Goal: Task Accomplishment & Management: Use online tool/utility

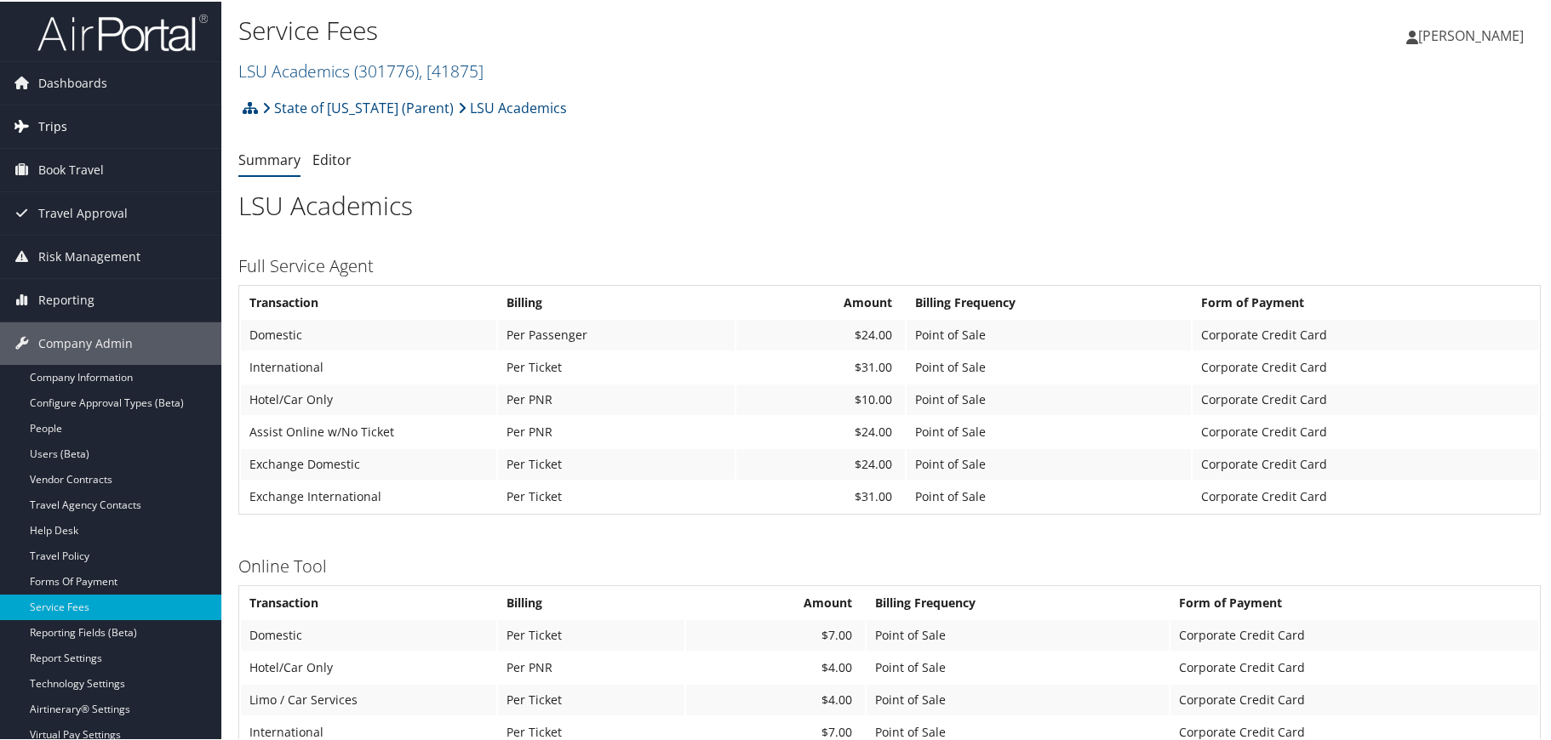
click at [49, 130] on span "Trips" at bounding box center [52, 125] width 29 height 43
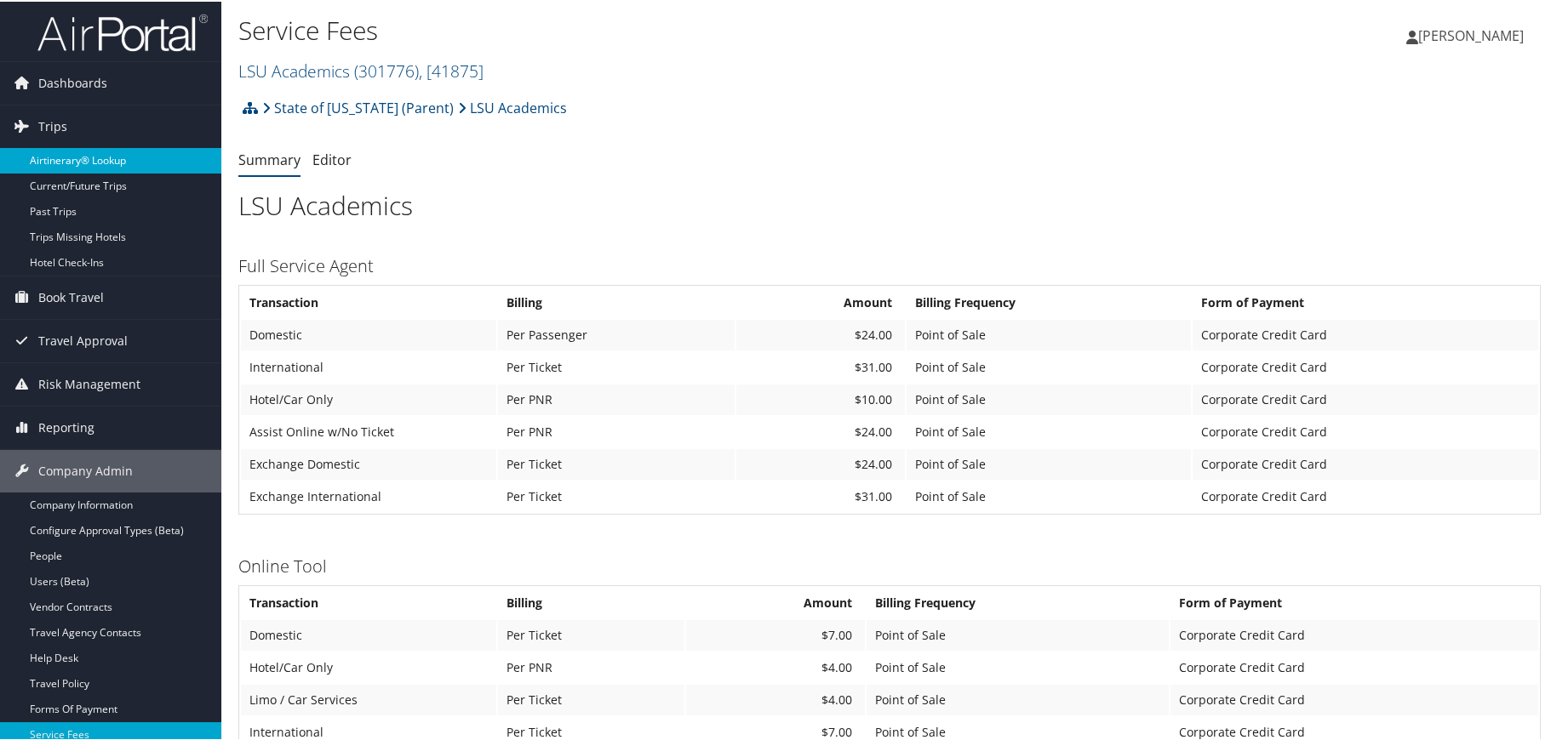
click at [55, 159] on link "Airtinerary® Lookup" at bounding box center [110, 159] width 221 height 26
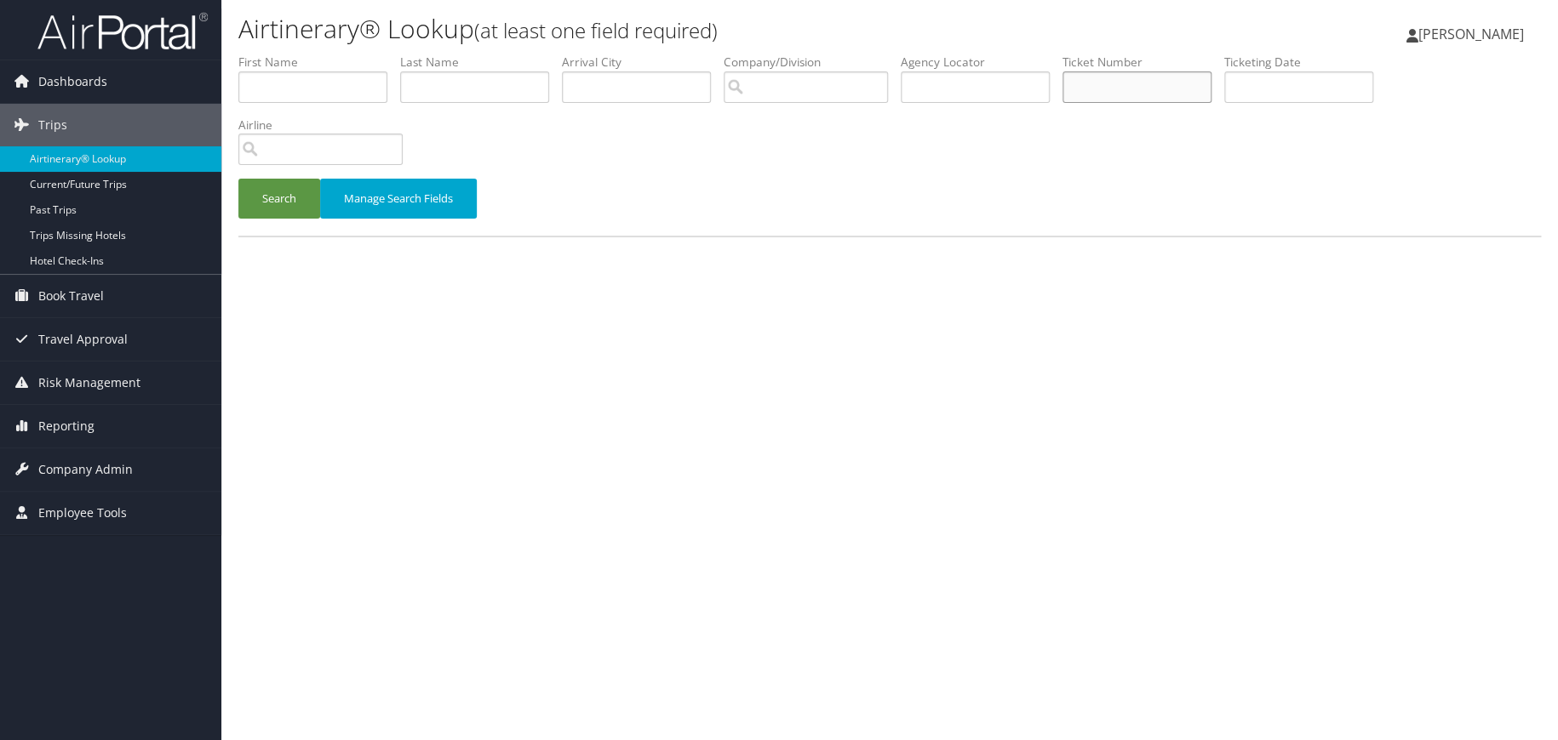
paste input "0018998483817"
type input "0018998483817"
click at [281, 198] on button "Search" at bounding box center [279, 199] width 82 height 40
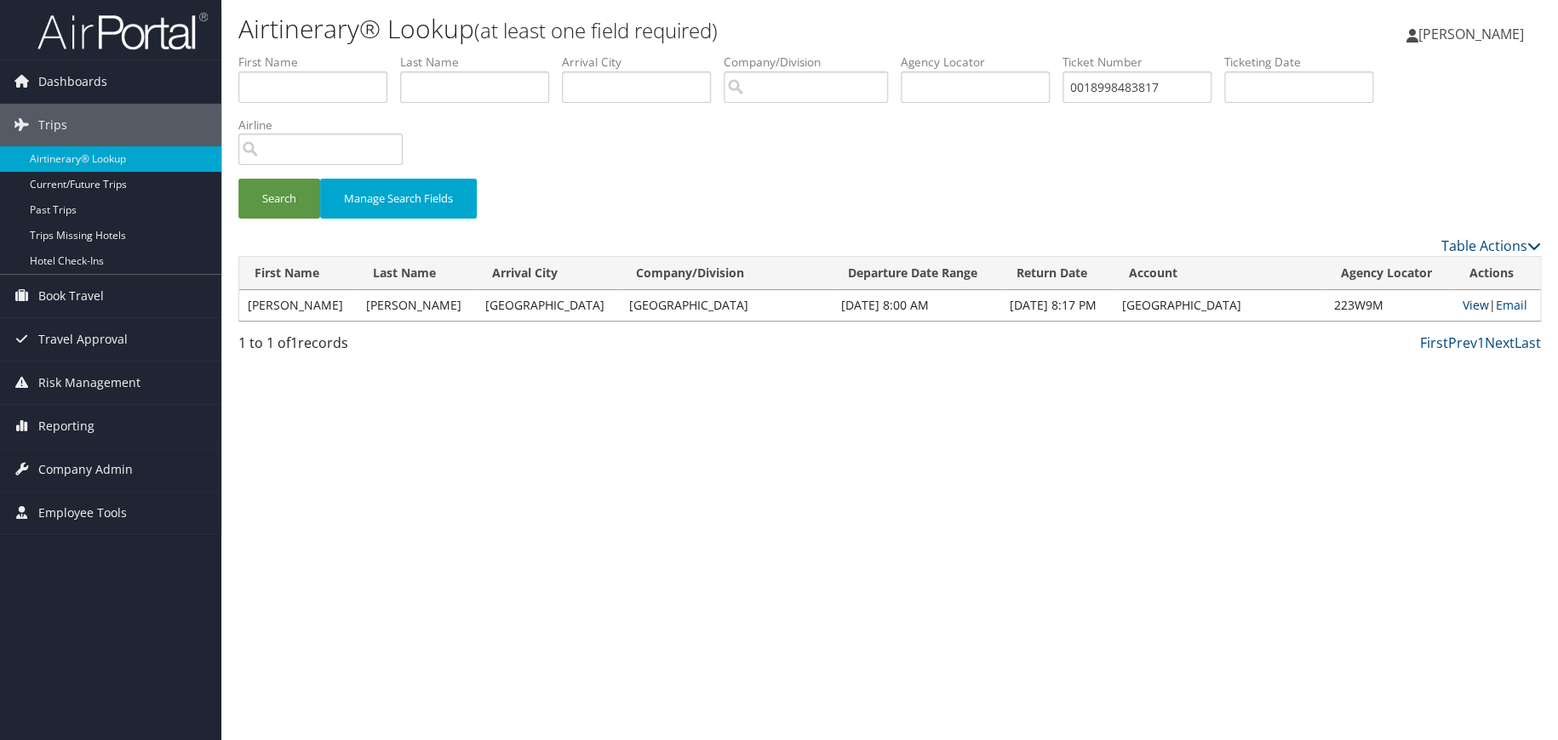
click at [1462, 309] on link "View" at bounding box center [1475, 305] width 26 height 16
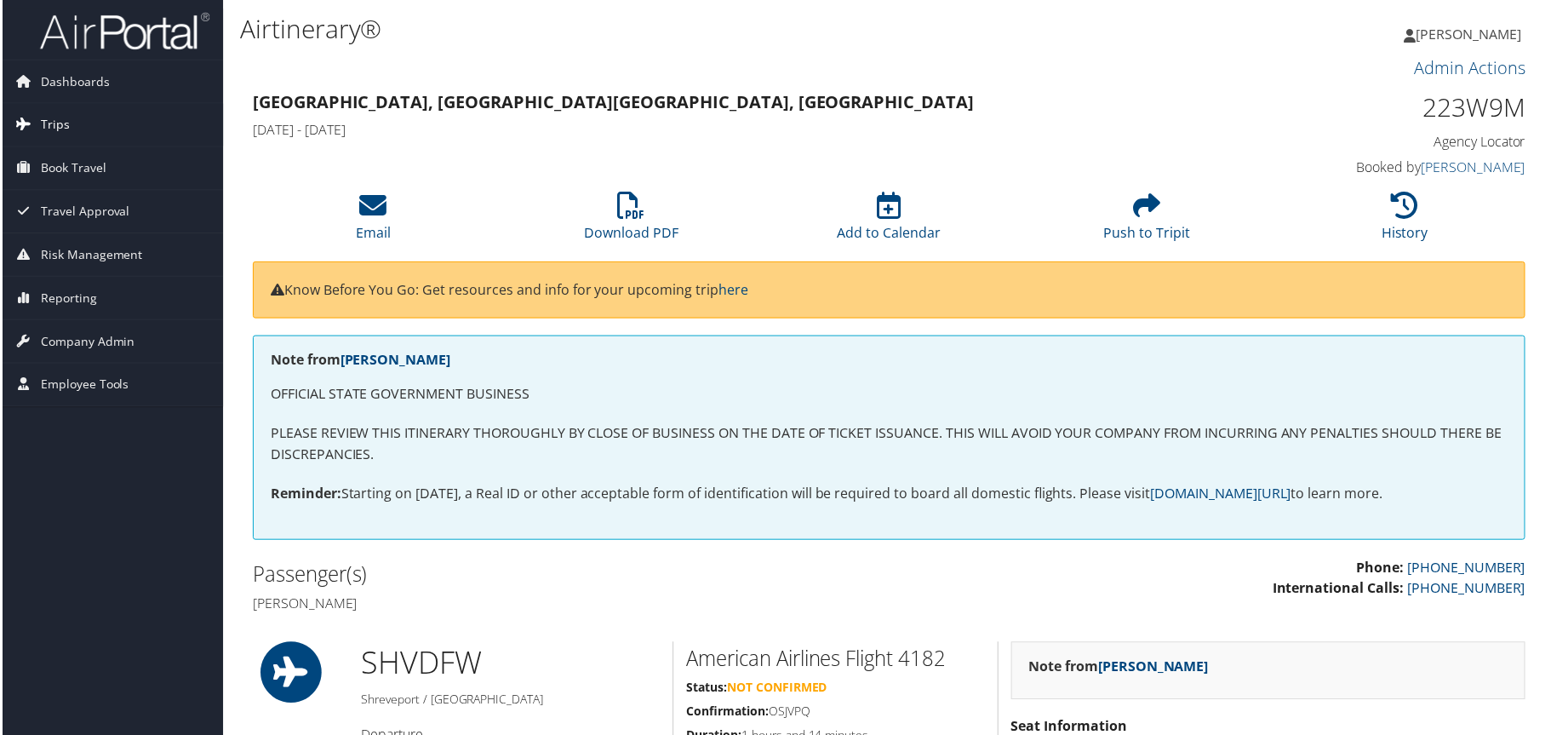
click at [54, 127] on span "Trips" at bounding box center [52, 125] width 29 height 43
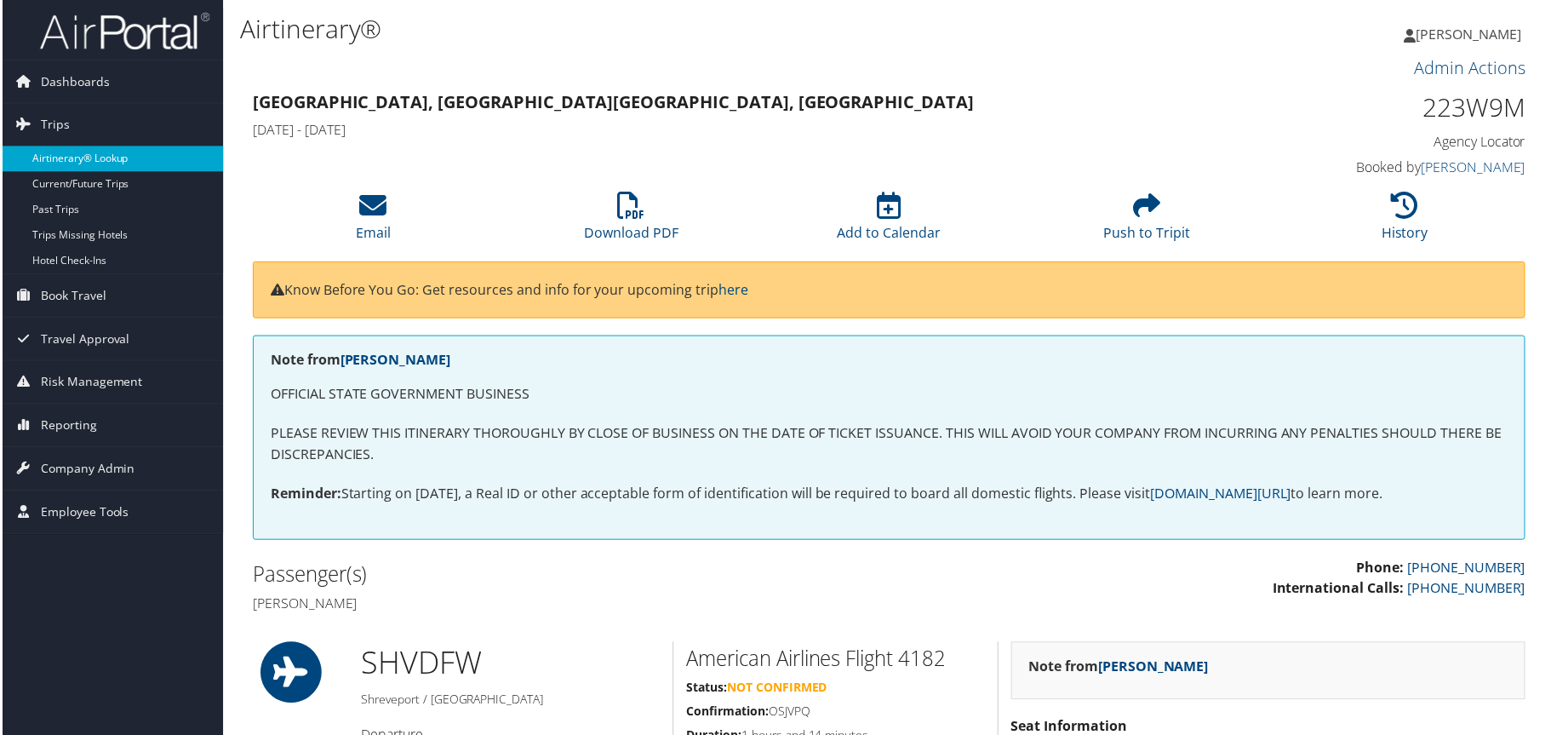
click at [68, 152] on link "Airtinerary® Lookup" at bounding box center [110, 159] width 221 height 26
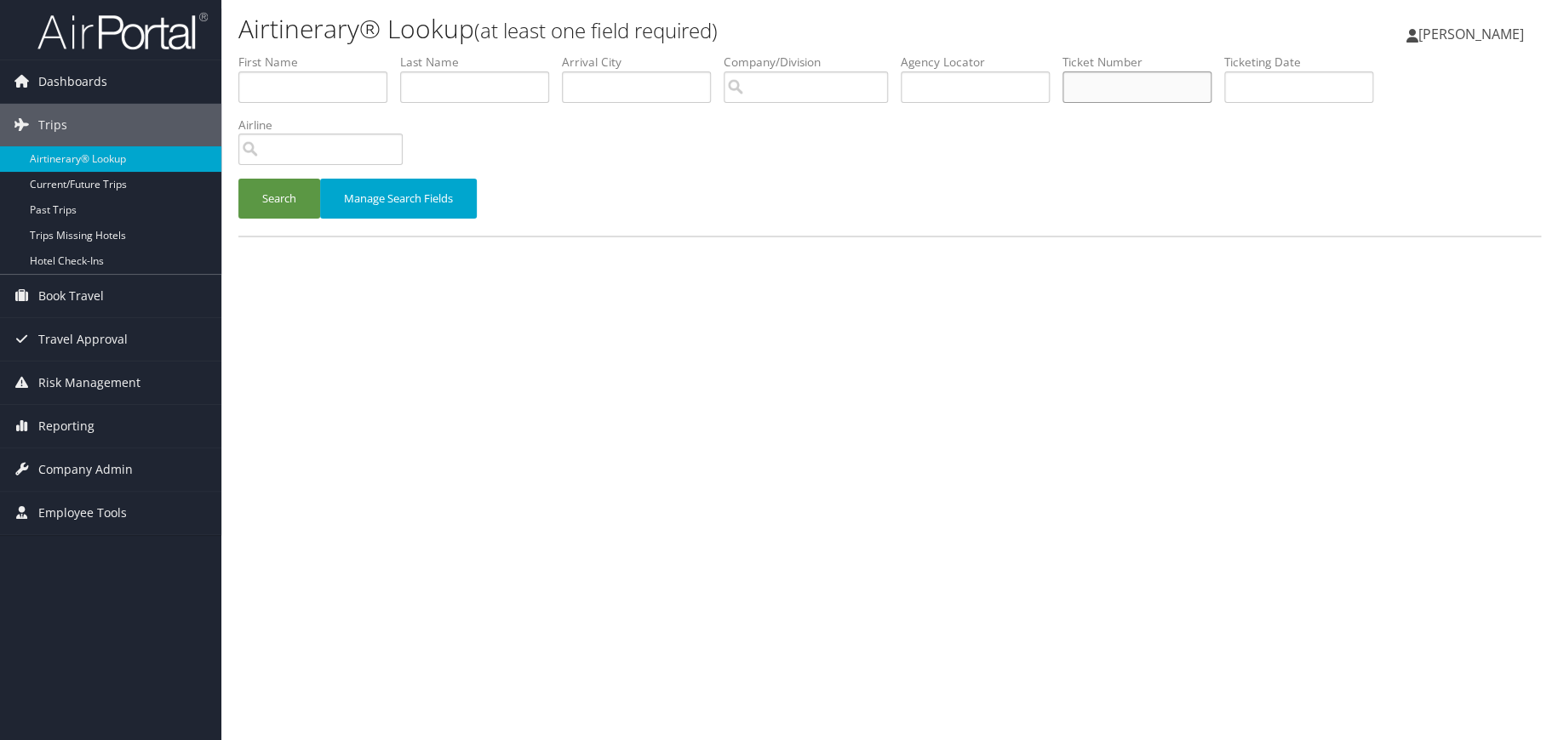
click at [1139, 95] on input "text" at bounding box center [1136, 86] width 149 height 31
paste input "0067311942215"
type input "0067311942215"
click at [272, 204] on button "Search" at bounding box center [279, 199] width 82 height 40
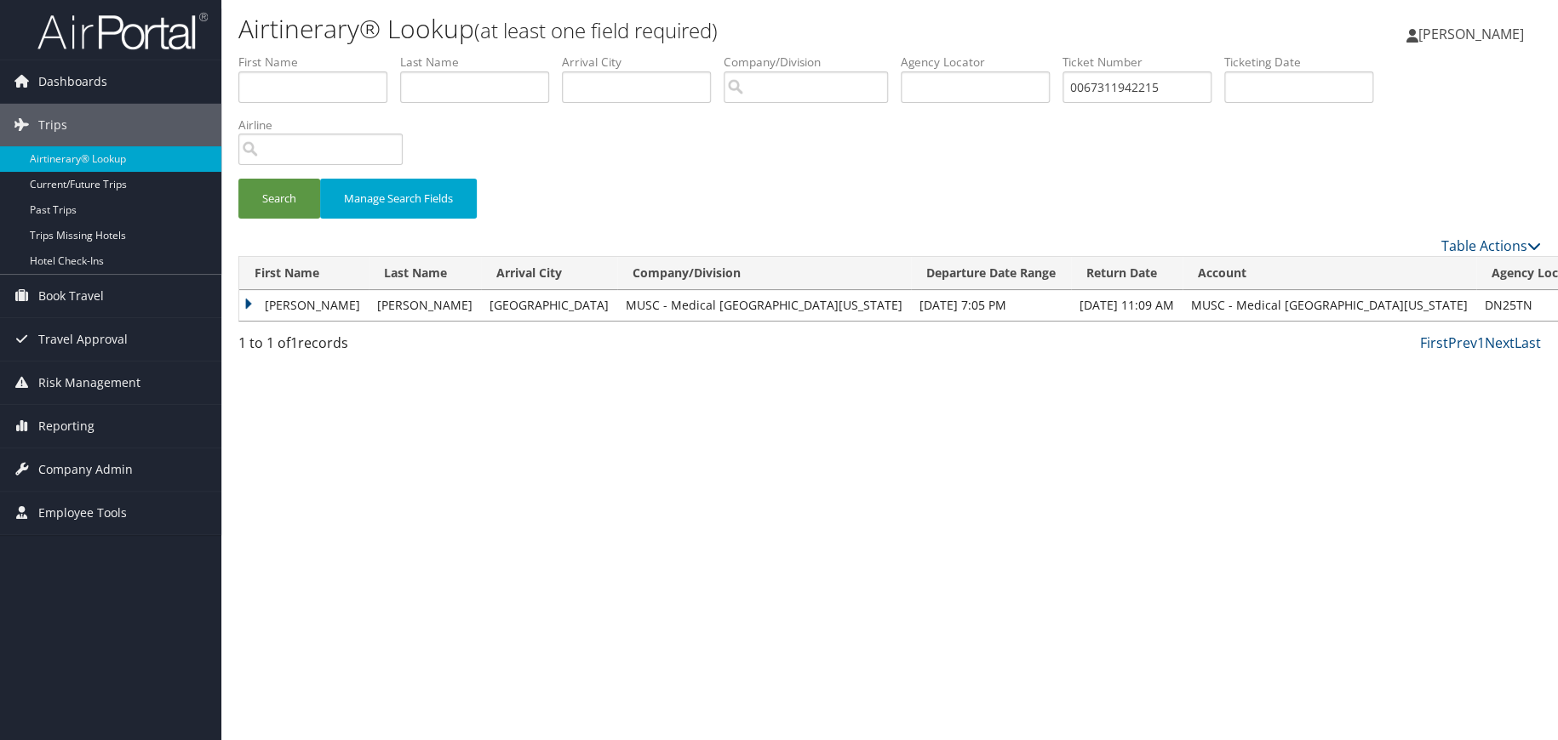
click at [245, 305] on td "BETTS" at bounding box center [303, 305] width 129 height 31
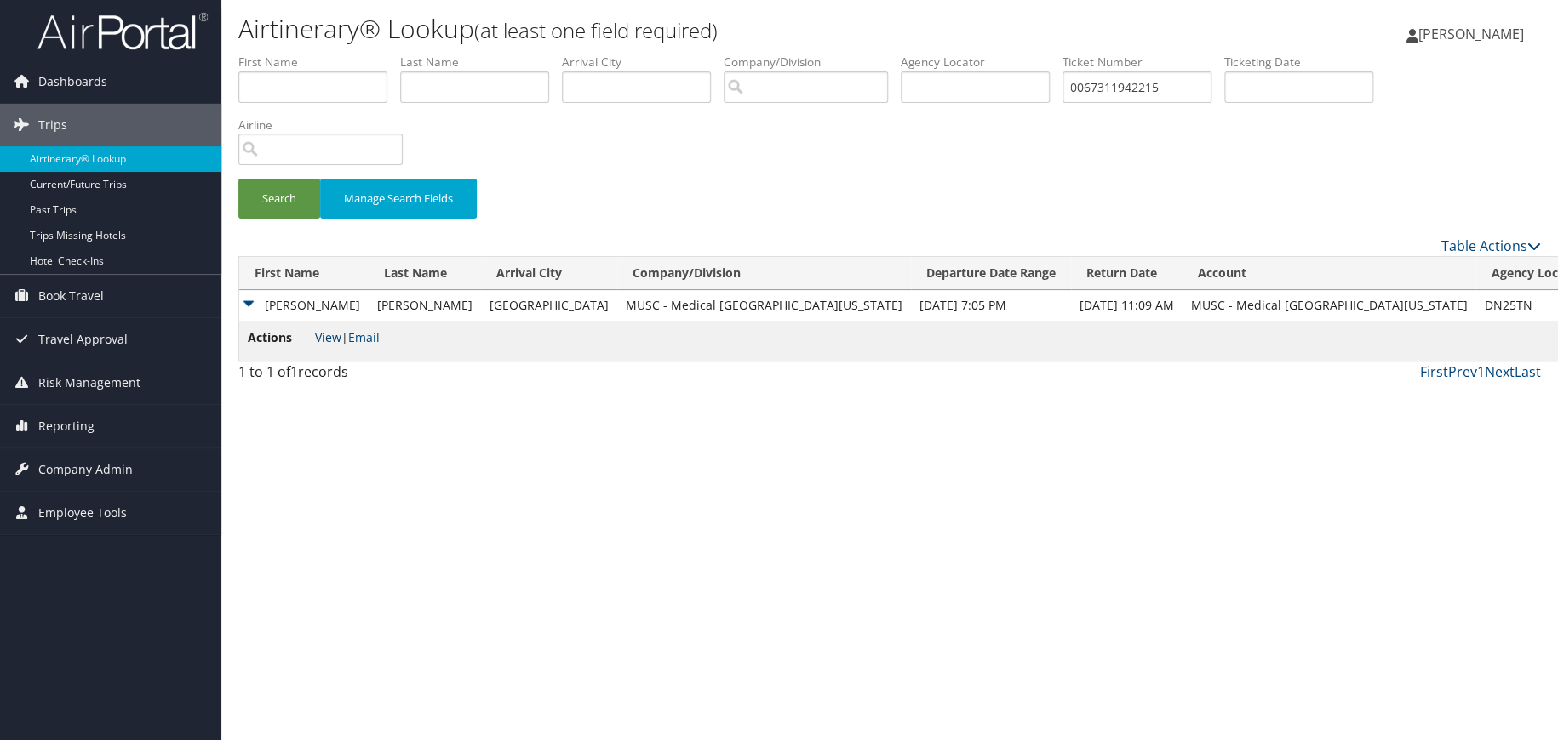
click at [323, 340] on link "View" at bounding box center [328, 337] width 26 height 16
drag, startPoint x: 1203, startPoint y: 92, endPoint x: 1074, endPoint y: 89, distance: 128.6
click at [1074, 54] on ul "First Name Last Name Departure City Arrival City Company/Division Airport/City …" at bounding box center [889, 54] width 1302 height 0
paste input "0067311942244"
type input "0067311942244"
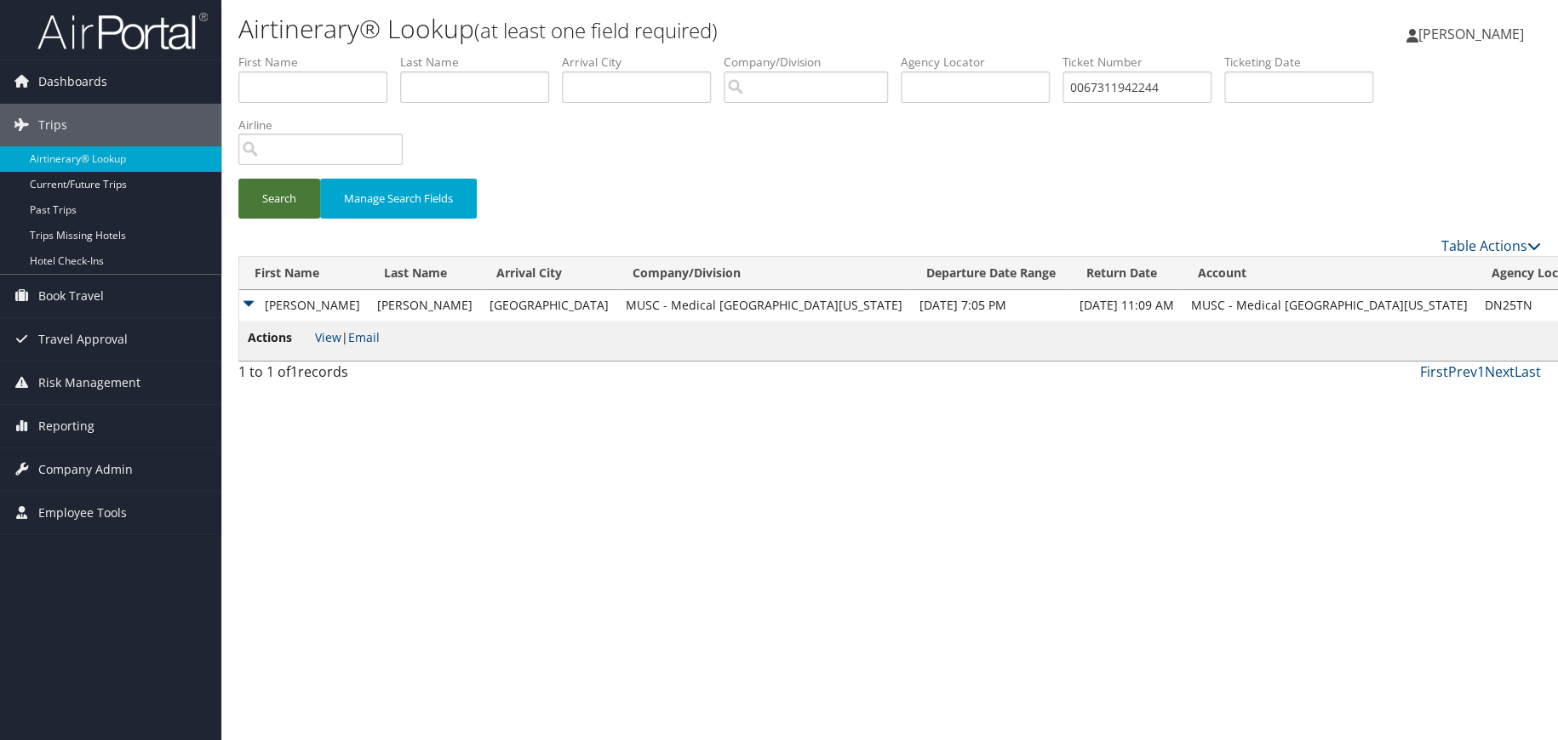
click at [267, 194] on button "Search" at bounding box center [279, 199] width 82 height 40
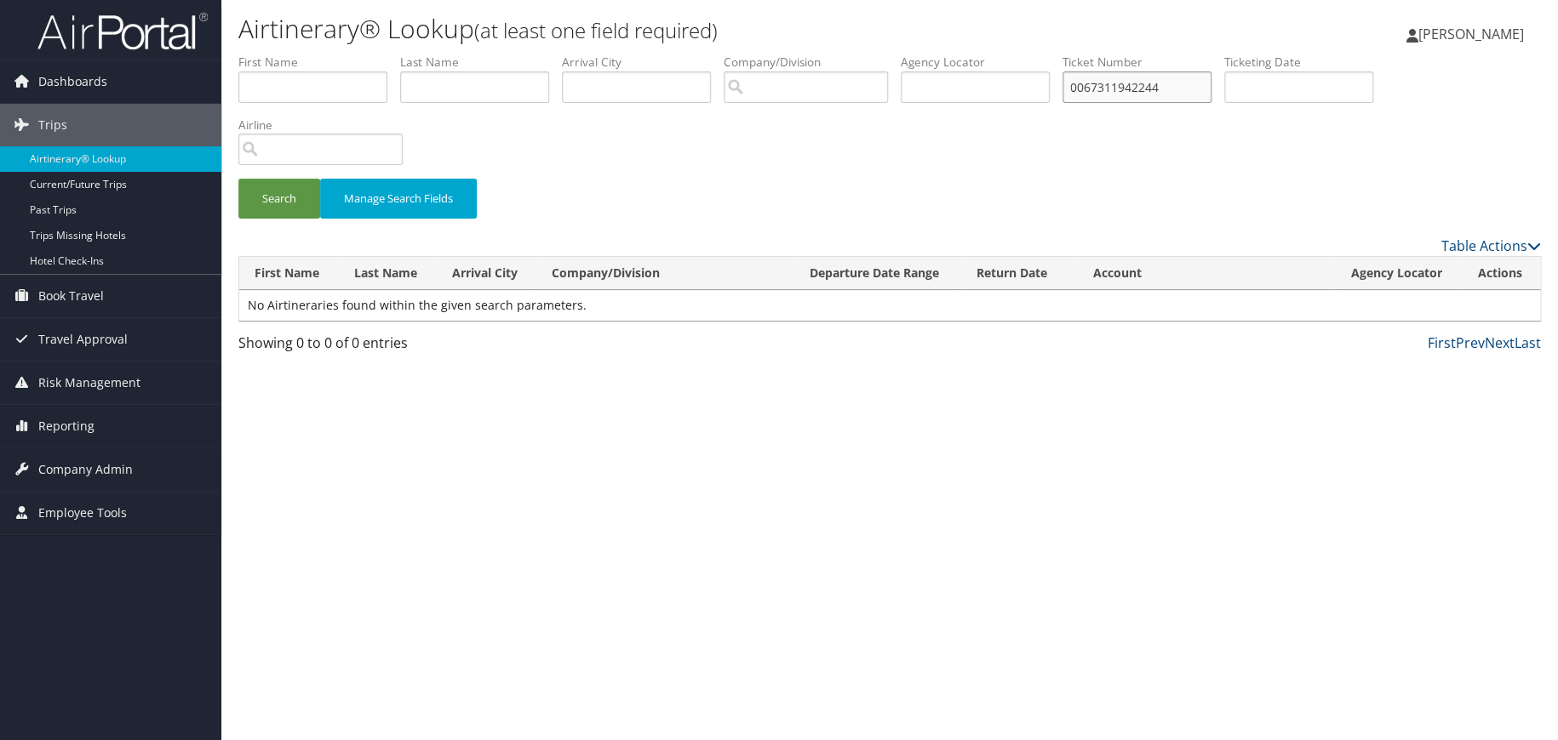
drag, startPoint x: 1151, startPoint y: 89, endPoint x: 1091, endPoint y: 89, distance: 59.6
click at [1091, 54] on ul "First Name Last Name Departure City Arrival City Company/Division Airport/City …" at bounding box center [889, 54] width 1302 height 0
click at [948, 85] on input "text" at bounding box center [975, 86] width 149 height 31
click at [992, 87] on input "text" at bounding box center [975, 86] width 149 height 31
paste input "D4LNK8"
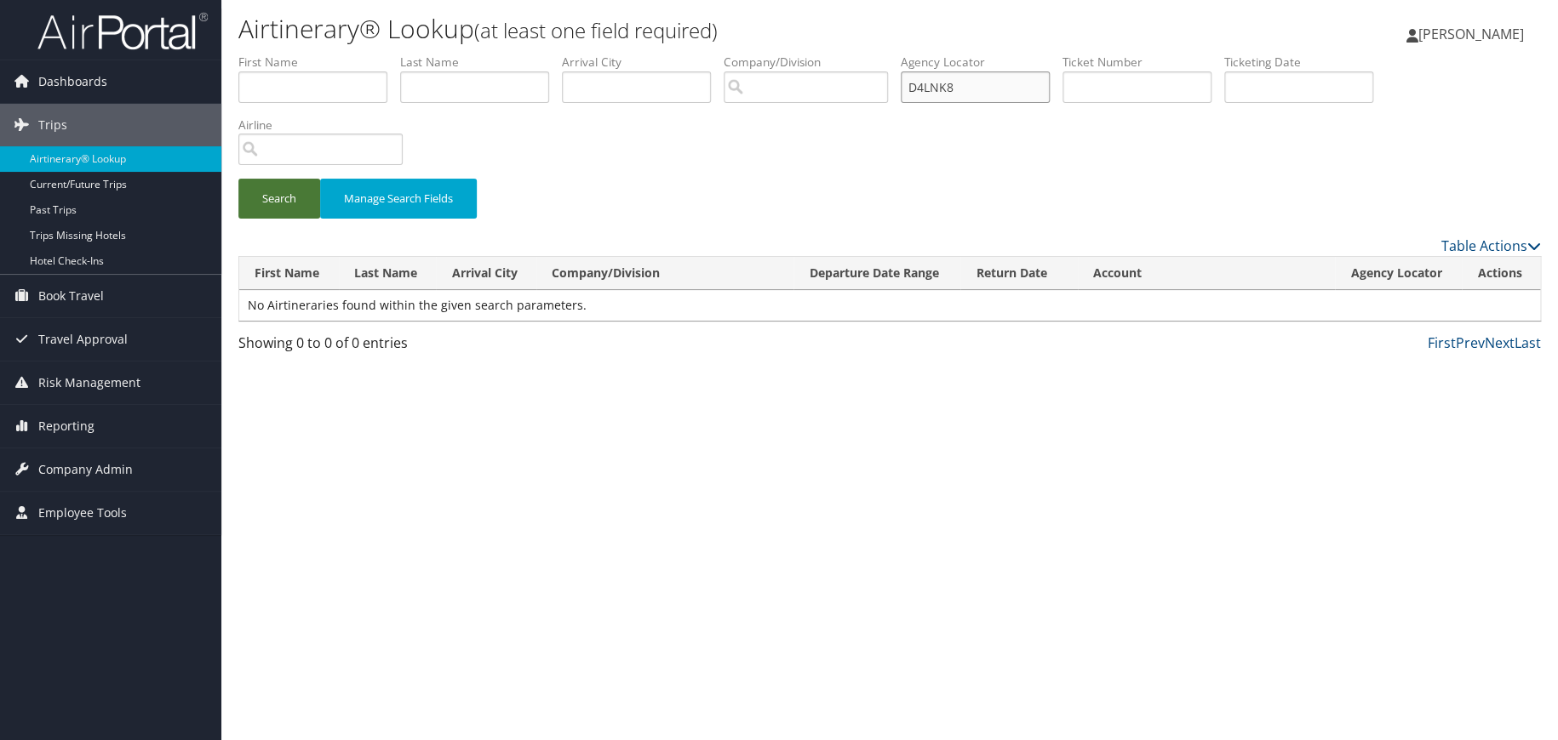
type input "D4LNK8"
click at [255, 194] on button "Search" at bounding box center [279, 199] width 82 height 40
click at [259, 192] on button "Search" at bounding box center [279, 199] width 82 height 40
click at [260, 192] on button "Search" at bounding box center [279, 199] width 82 height 40
drag, startPoint x: 1011, startPoint y: 89, endPoint x: 893, endPoint y: 84, distance: 118.4
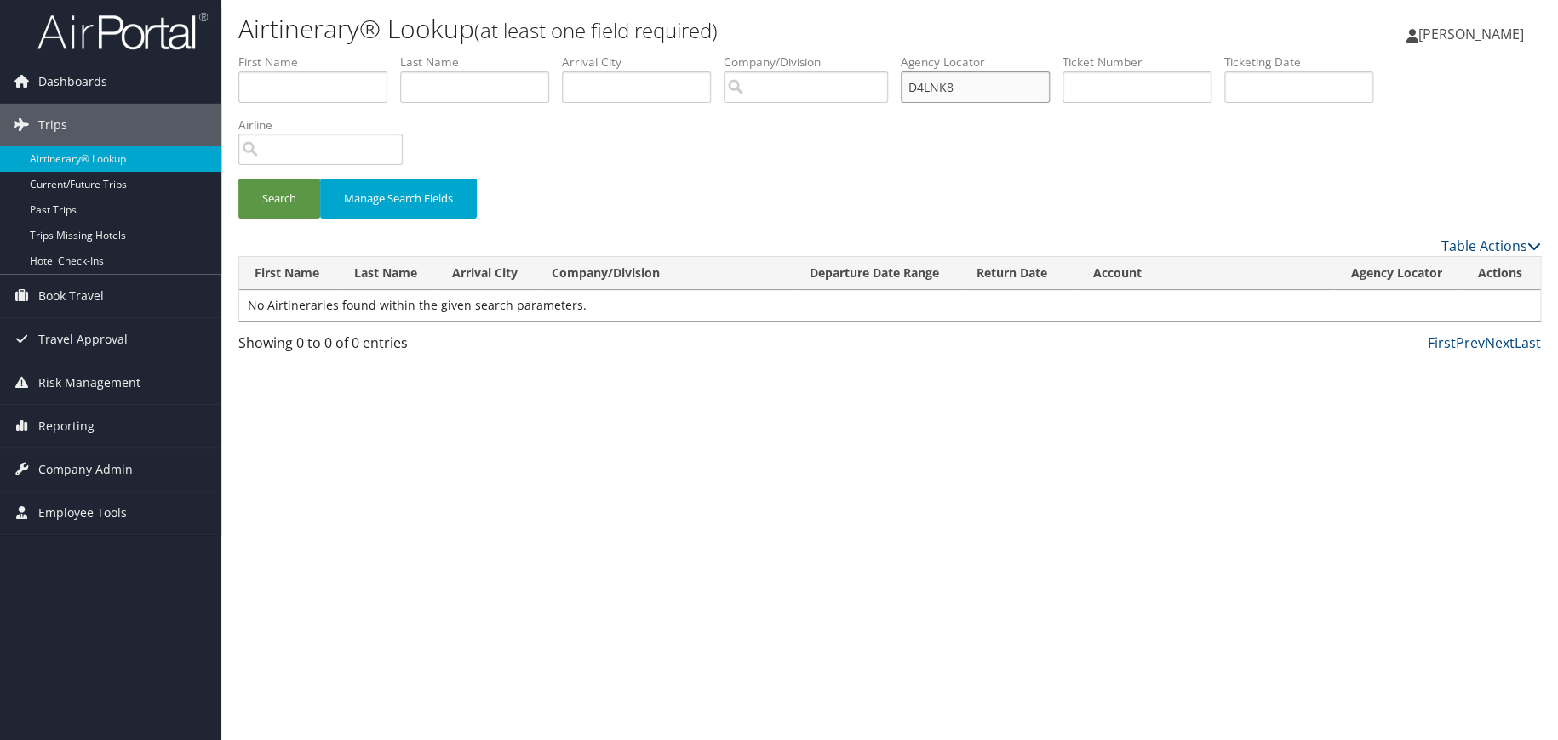
click at [893, 54] on ul "First Name Last Name Departure City Arrival City Company/Division Airport/City …" at bounding box center [889, 54] width 1302 height 0
click at [1124, 82] on input "text" at bounding box center [1136, 86] width 149 height 31
paste input "0067311942244"
type input "0067311942244"
click at [283, 198] on button "Search" at bounding box center [279, 199] width 82 height 40
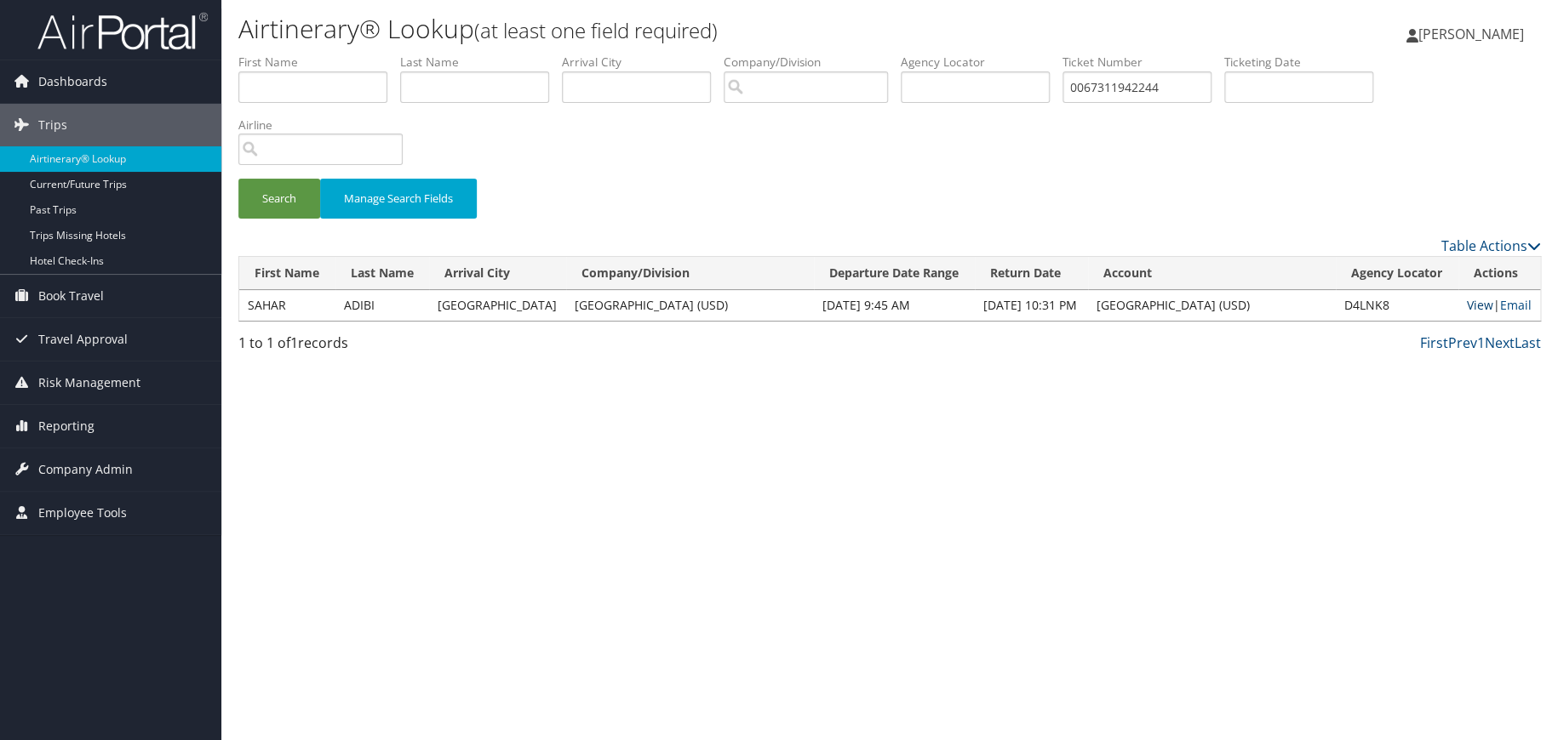
click at [1477, 306] on link "View" at bounding box center [1480, 305] width 26 height 16
click at [1516, 311] on link "Email" at bounding box center [1515, 305] width 31 height 16
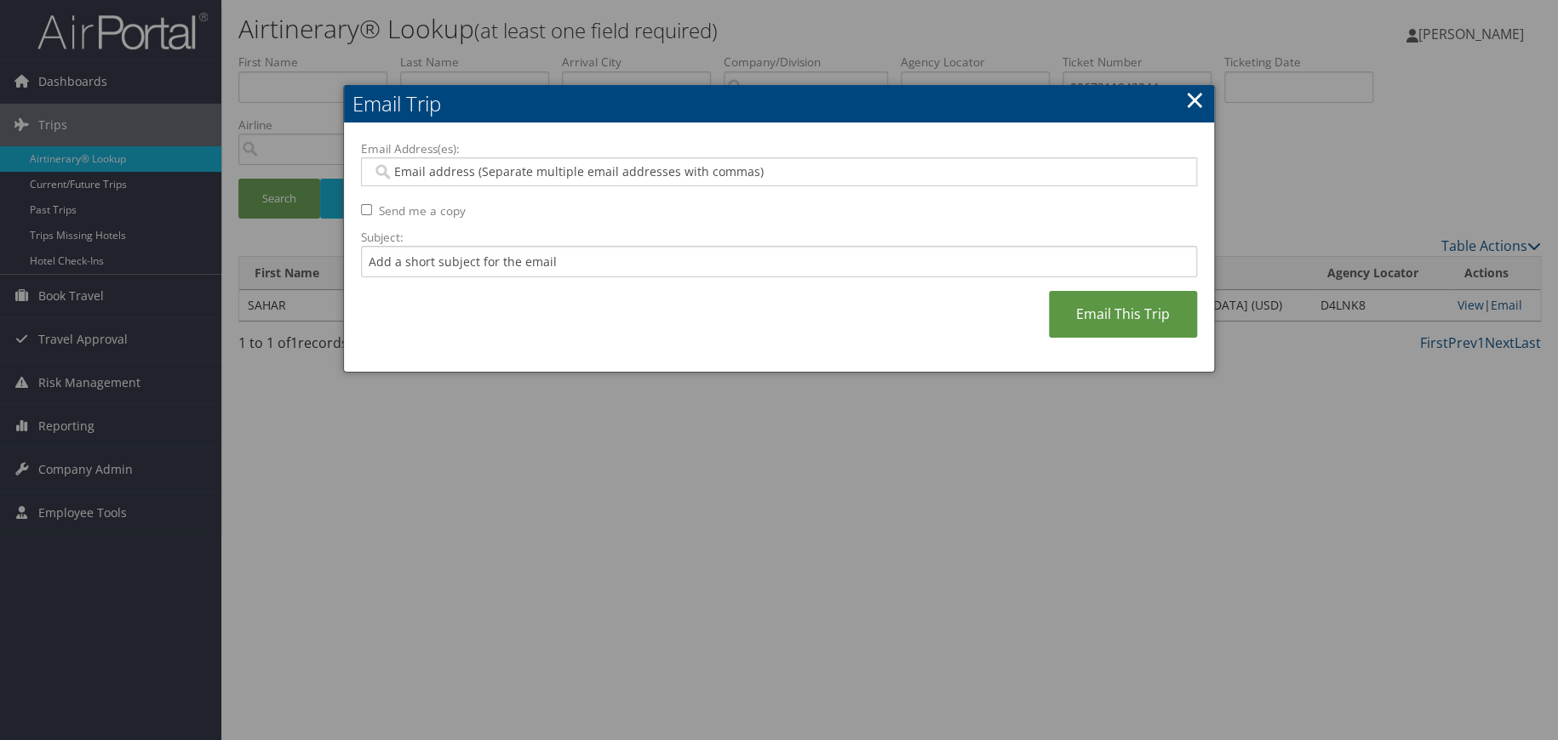
click at [522, 158] on div at bounding box center [779, 171] width 836 height 29
click at [449, 169] on input "Email Address(es):" at bounding box center [778, 171] width 813 height 17
paste input "SADIBI@SANDIEGO.EDU"
type input "SADIBI@SANDIEGO.EDU"
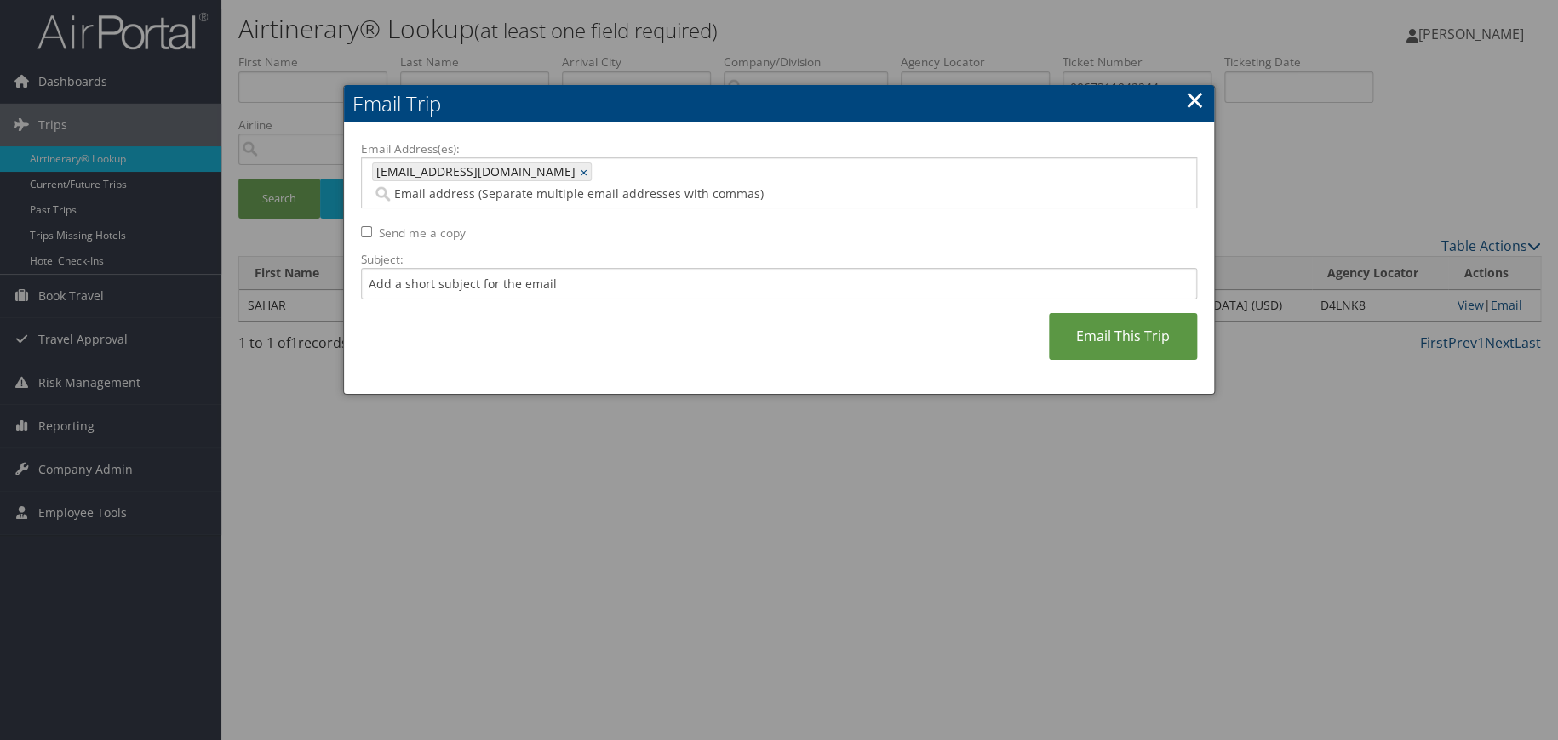
click at [561, 186] on input "Email Address(es):" at bounding box center [699, 194] width 654 height 17
paste input "MSILVAS@SANDIEGO.EDU"
type input "MSILVAS@SANDIEGO.EDU"
type input "SADIBI@SANDIEGO.EDU, MSILVAS@SANDIEGO.EDU"
click at [775, 186] on input "Email Address(es):" at bounding box center [614, 194] width 484 height 17
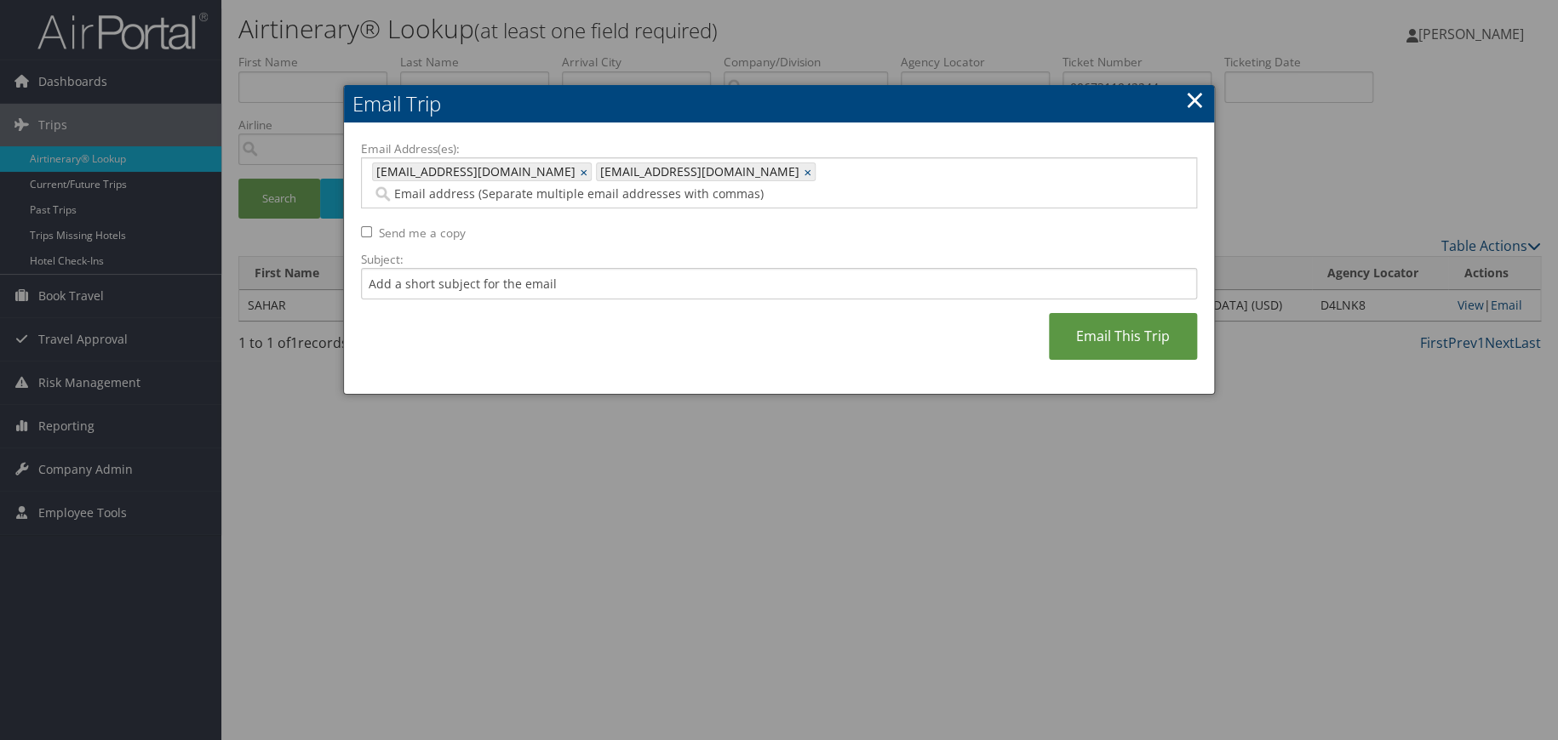
paste input "KELLEY.KOKES@CBTRAVEL.COM"
type input "KELLEY.KOKES@CBTRAVEL.COM"
type input "SADIBI@SANDIEGO.EDU, MSILVAS@SANDIEGO.EDU, KELLEY.KOKES@CBTRAVEL.COM"
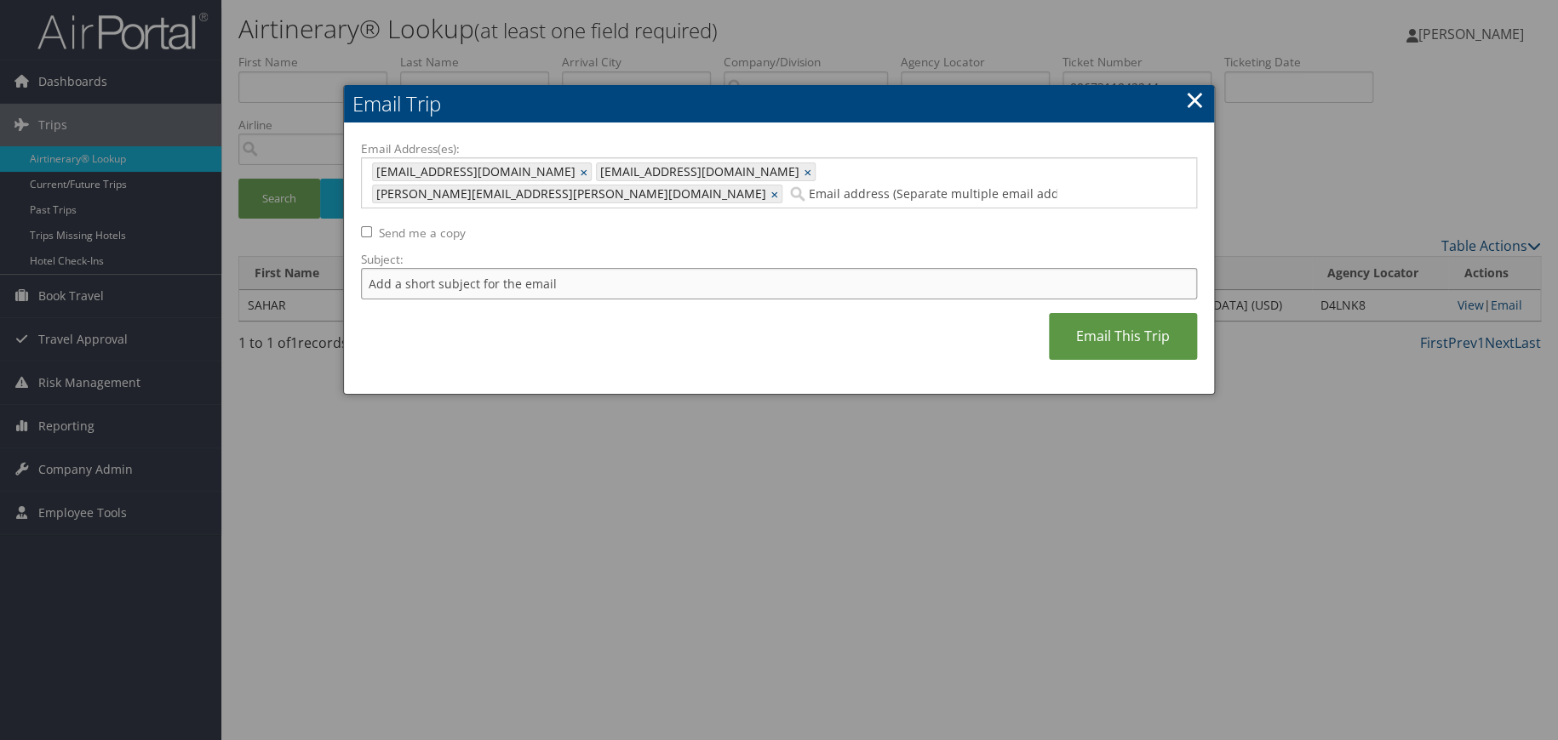
click at [519, 268] on input "Subject:" at bounding box center [779, 283] width 836 height 31
type input "[PERSON_NAME]"
click at [781, 186] on link "×" at bounding box center [775, 194] width 11 height 17
type input "SADIBI@SANDIEGO.EDU, MSILVAS@SANDIEGO.EDU"
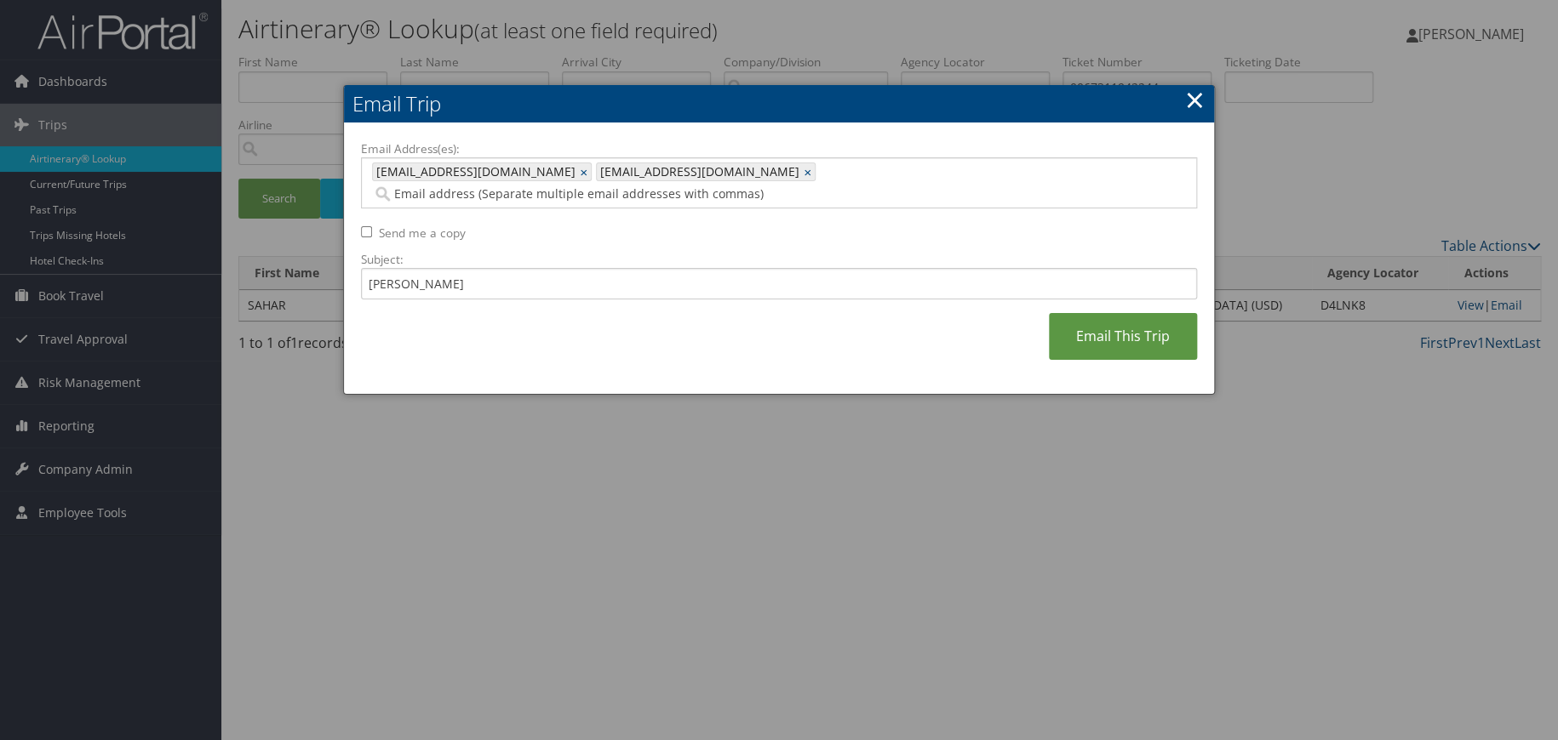
click at [365, 226] on input "Send me a copy" at bounding box center [366, 231] width 11 height 11
checkbox input "true"
click at [1147, 318] on link "Email This Trip" at bounding box center [1123, 336] width 148 height 47
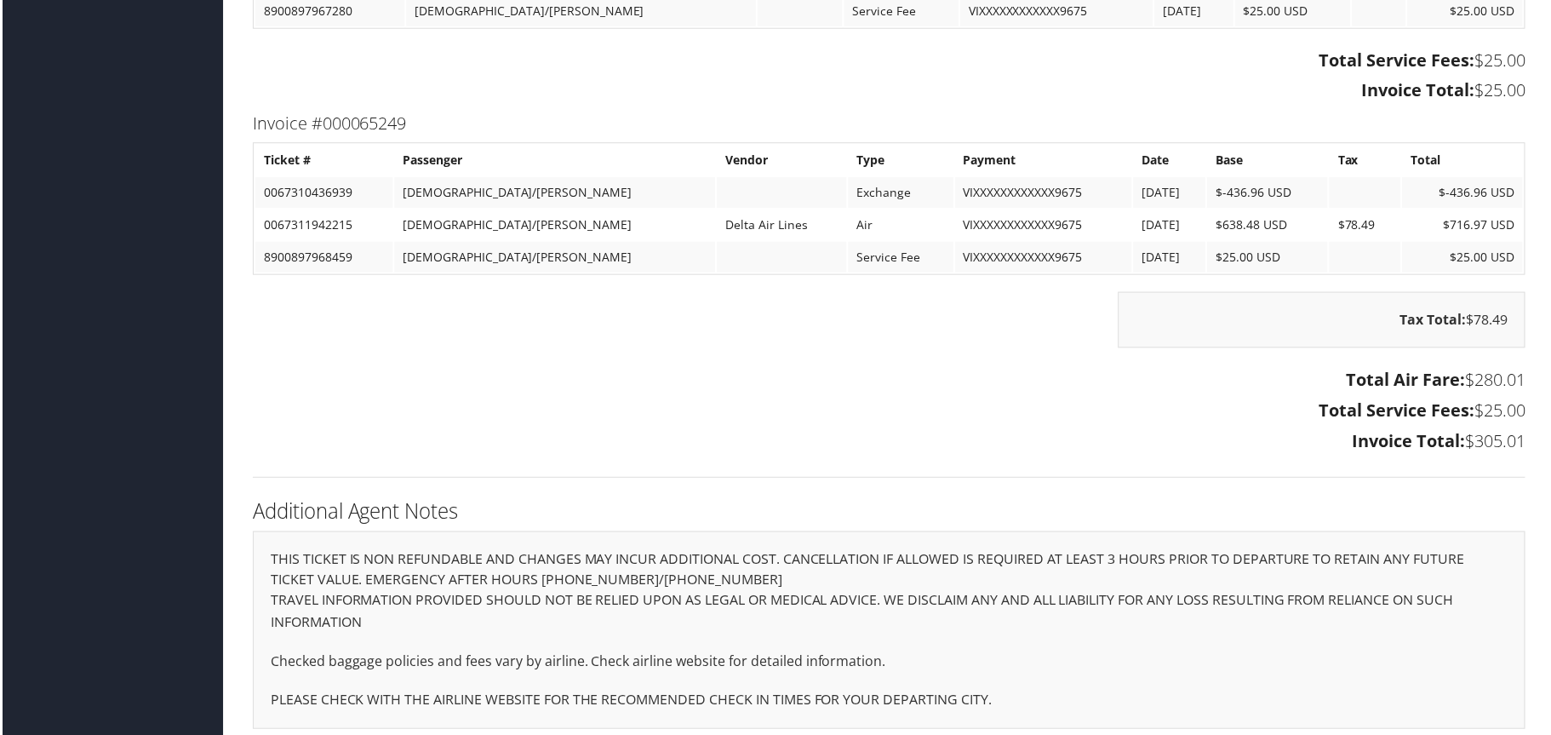
scroll to position [1924, 0]
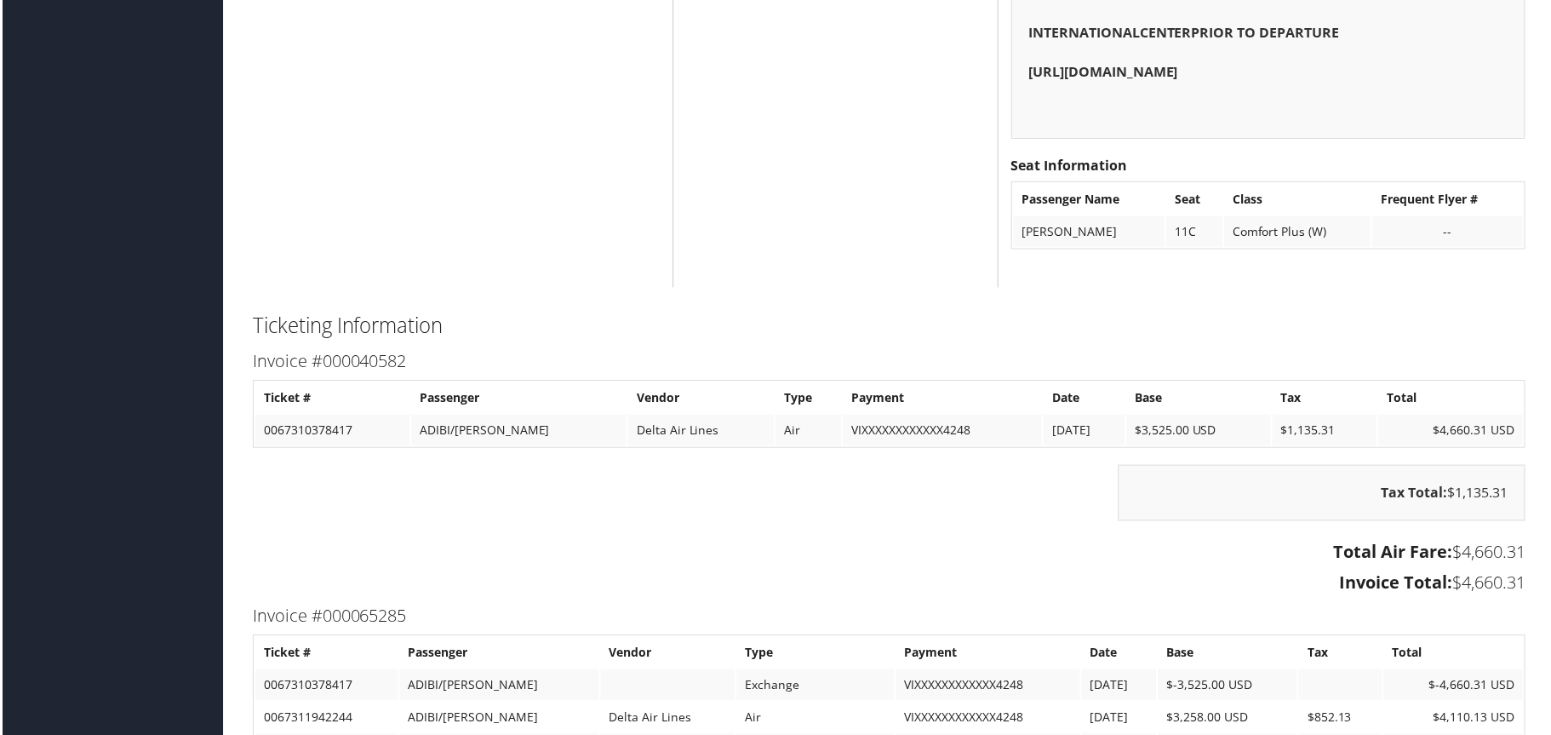
scroll to position [5022, 0]
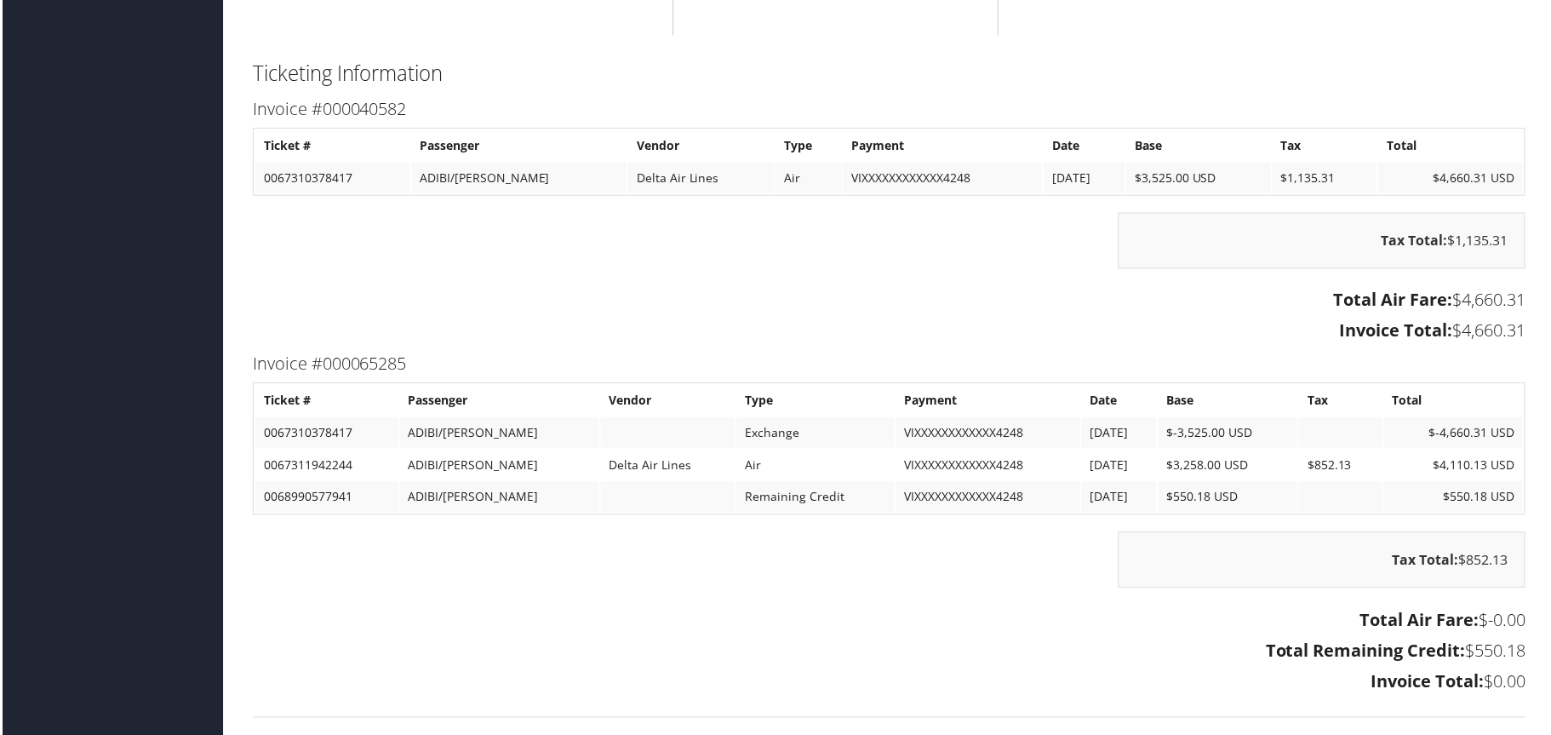
click at [1449, 57] on div "Ticketing Information Invoice #000040582 Ticket # Passenger Vendor Type Payment…" at bounding box center [889, 396] width 1302 height 679
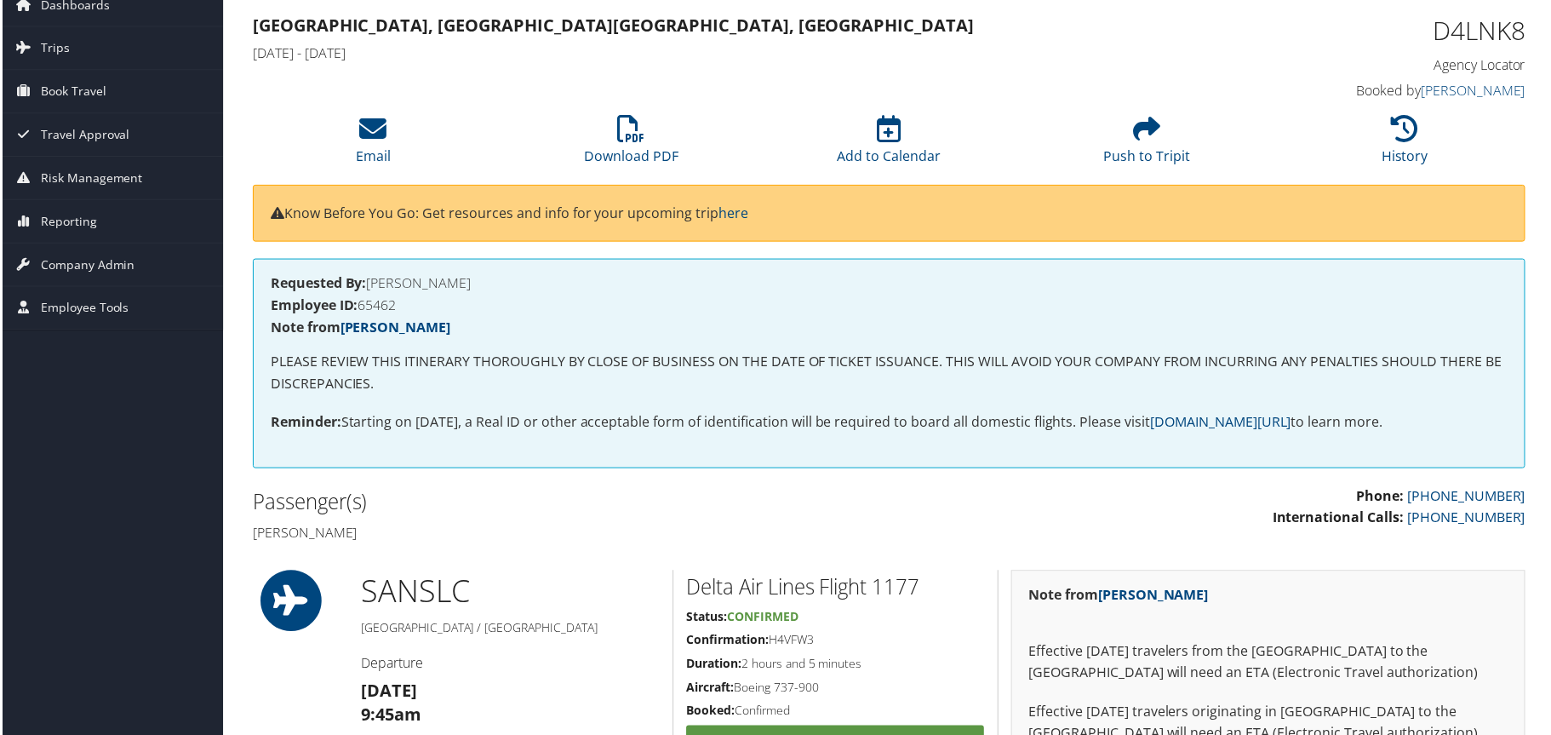
scroll to position [0, 0]
